Goal: Transaction & Acquisition: Purchase product/service

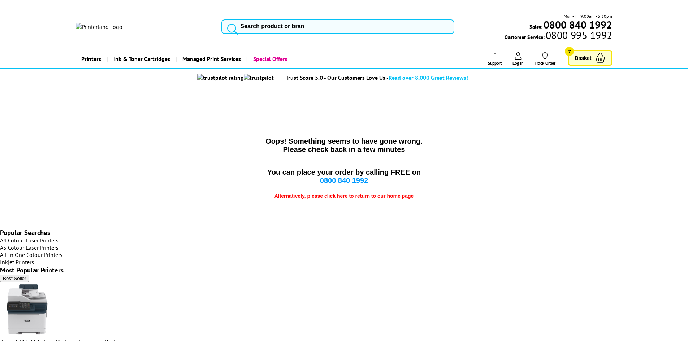
click at [108, 23] on img at bounding box center [99, 26] width 47 height 7
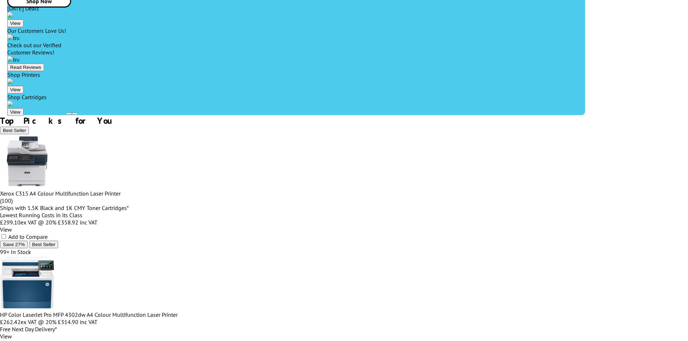
scroll to position [217, 0]
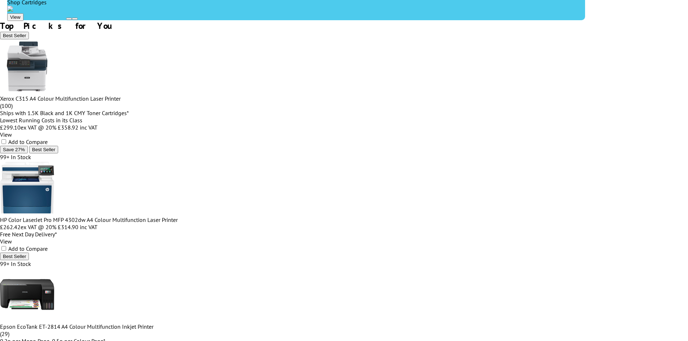
click at [54, 94] on img at bounding box center [27, 66] width 54 height 54
